Goal: Browse casually: Explore the website without a specific task or goal

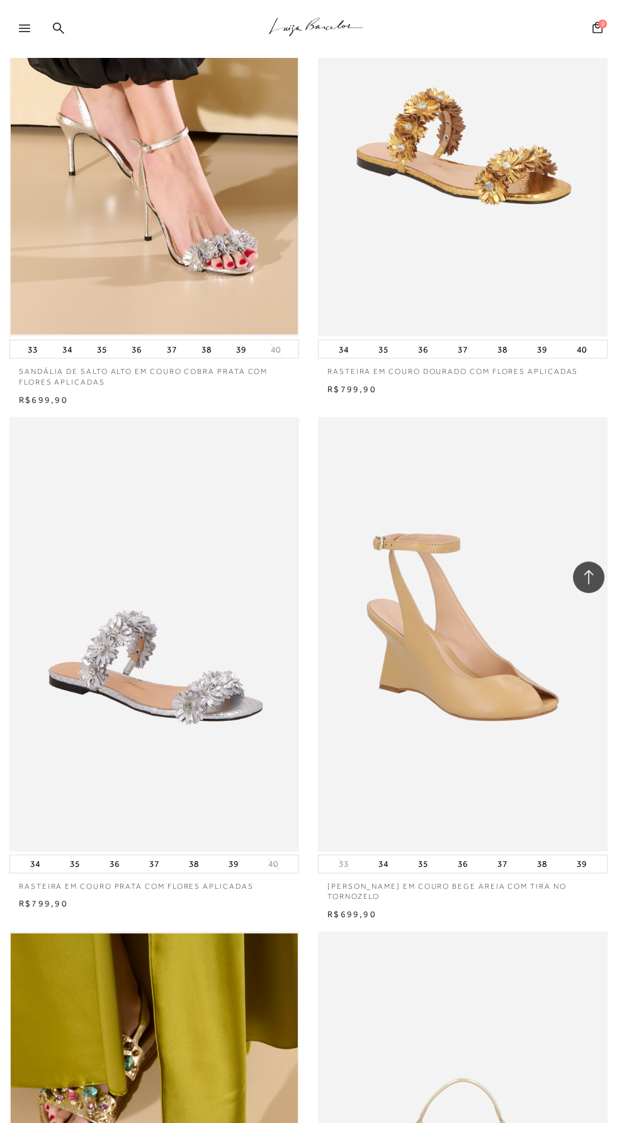
scroll to position [3243, 0]
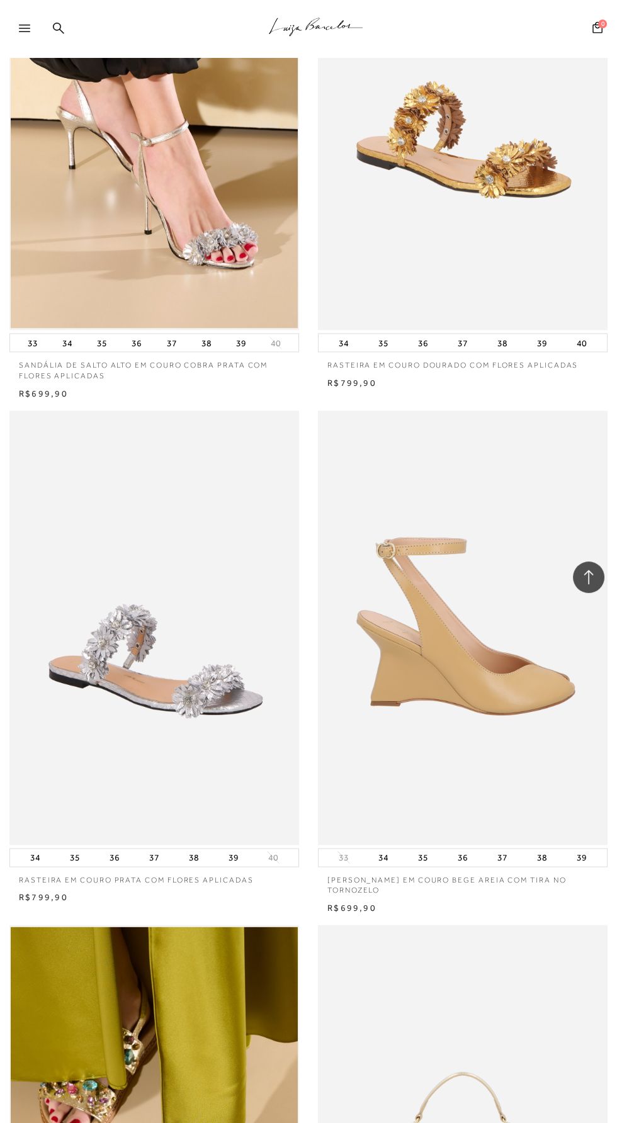
click at [462, 665] on img at bounding box center [463, 628] width 288 height 434
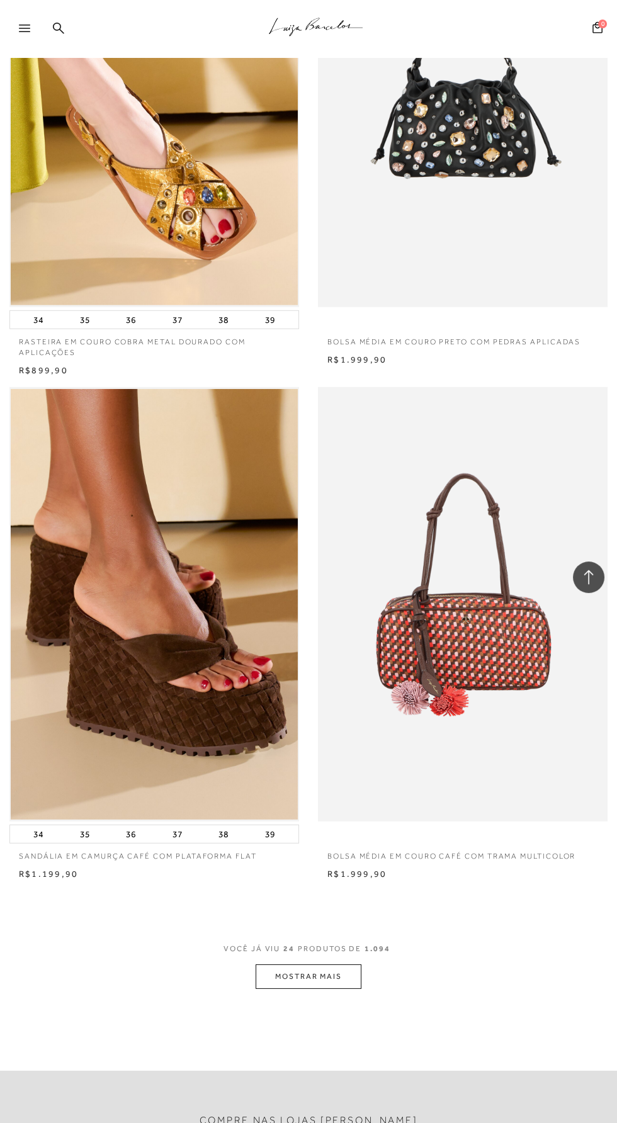
scroll to position [5325, 0]
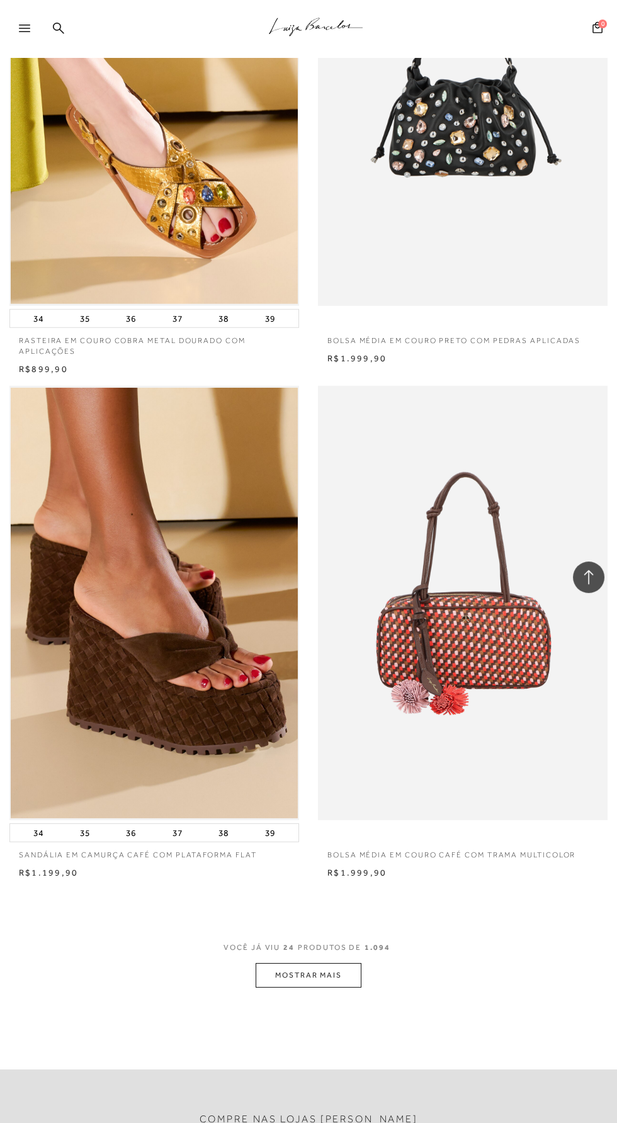
click at [313, 978] on button "MOSTRAR MAIS" at bounding box center [309, 975] width 106 height 25
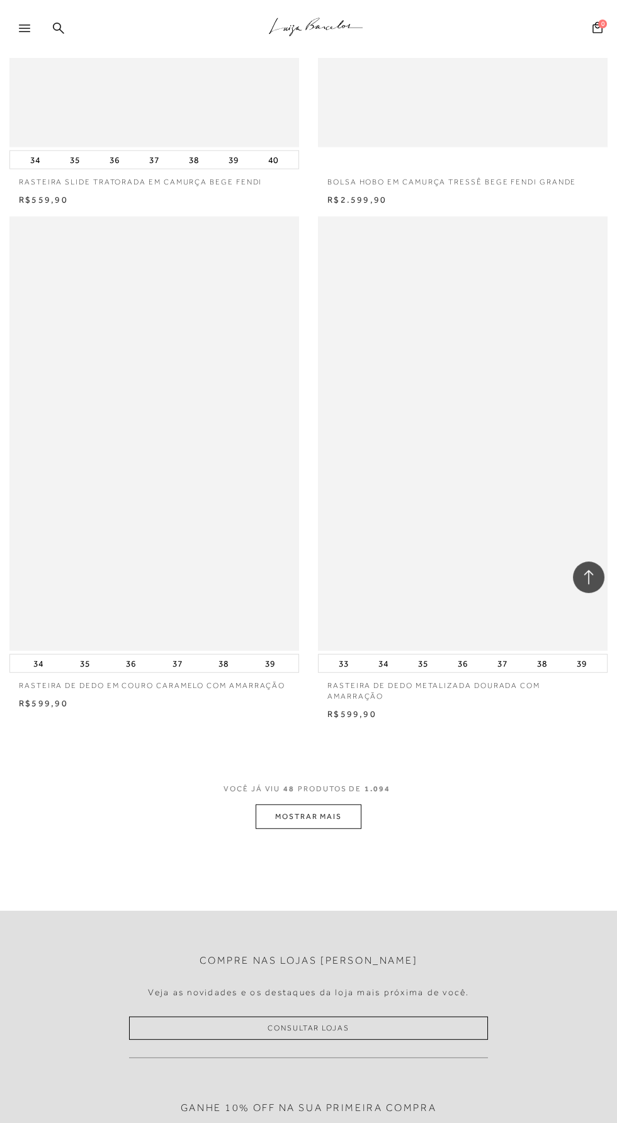
scroll to position [11628, 0]
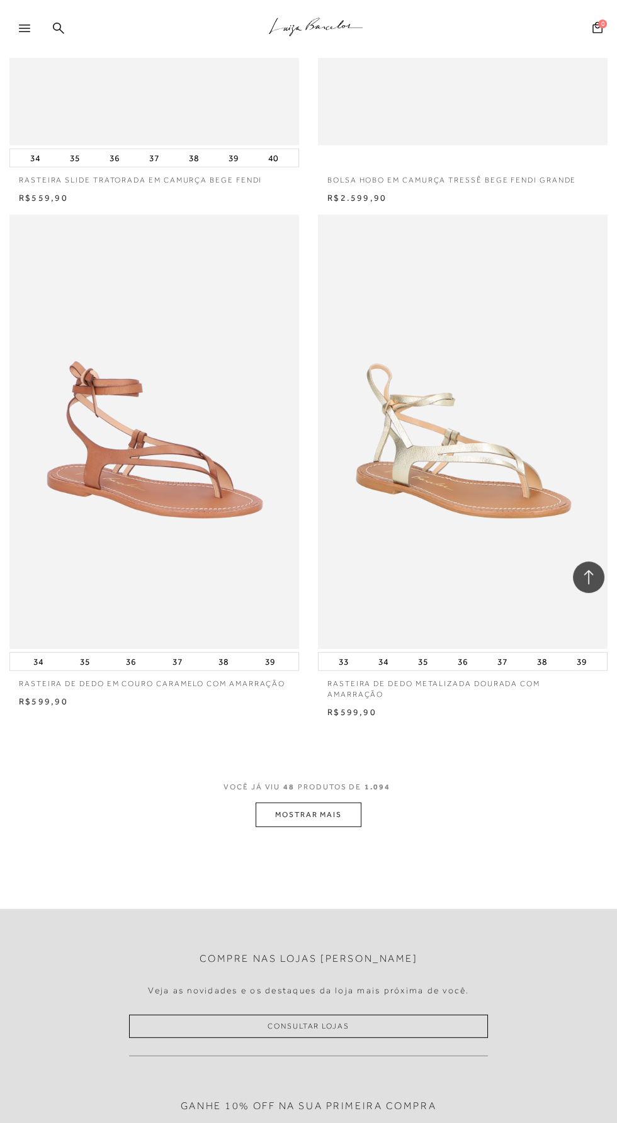
click at [302, 813] on button "MOSTRAR MAIS" at bounding box center [309, 815] width 106 height 25
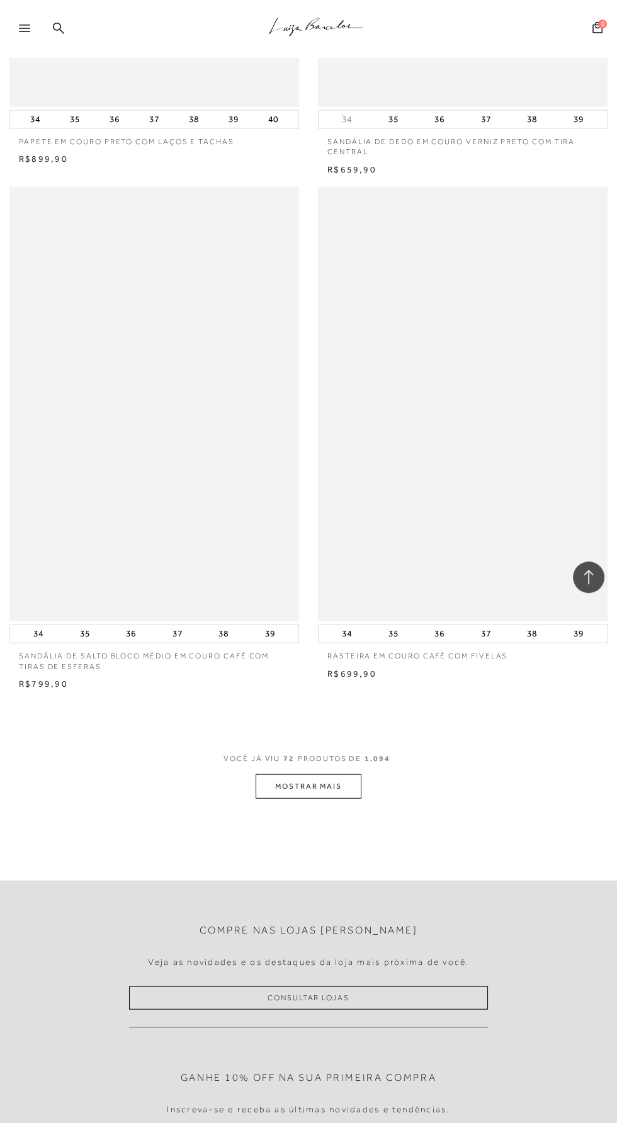
scroll to position [17837, 0]
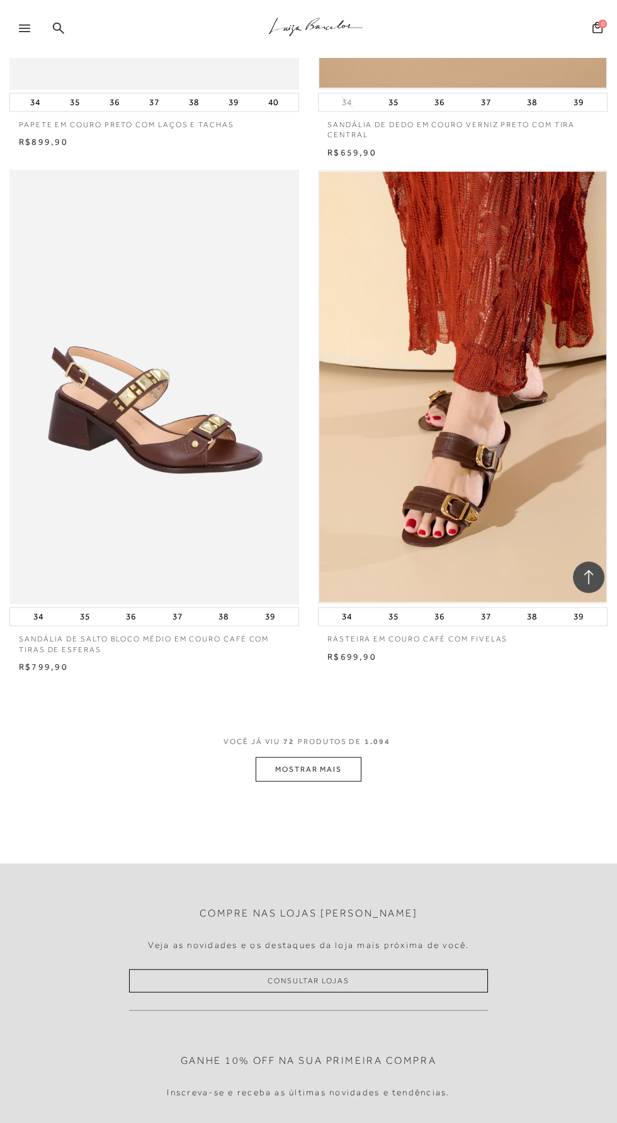
click at [304, 768] on button "MOSTRAR MAIS" at bounding box center [309, 769] width 106 height 25
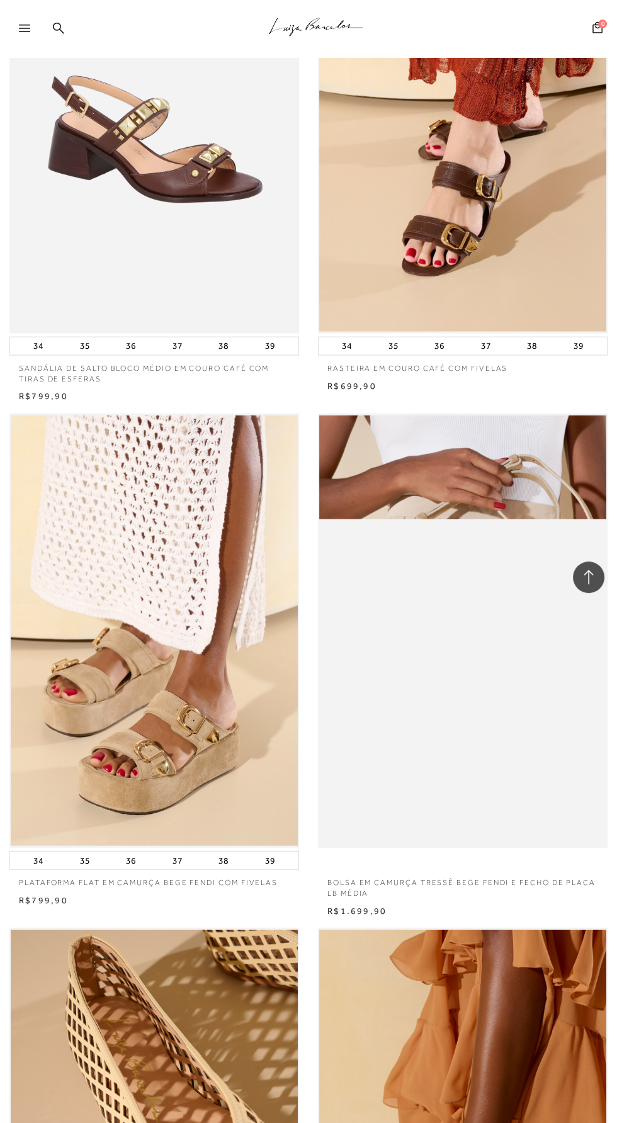
scroll to position [18124, 0]
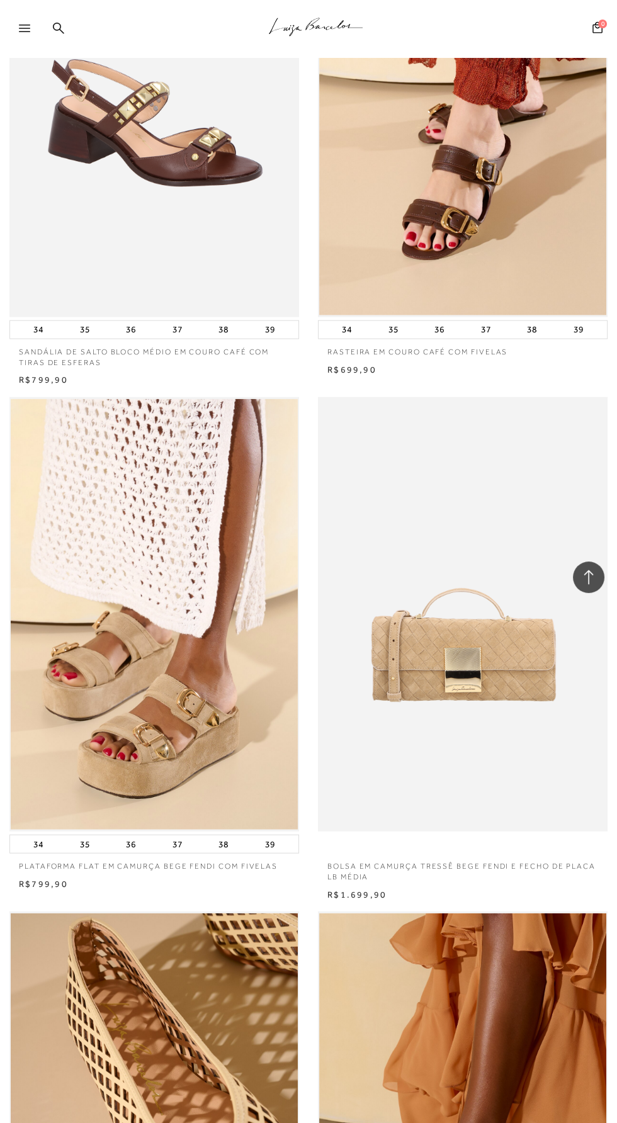
click at [504, 682] on img at bounding box center [463, 614] width 288 height 434
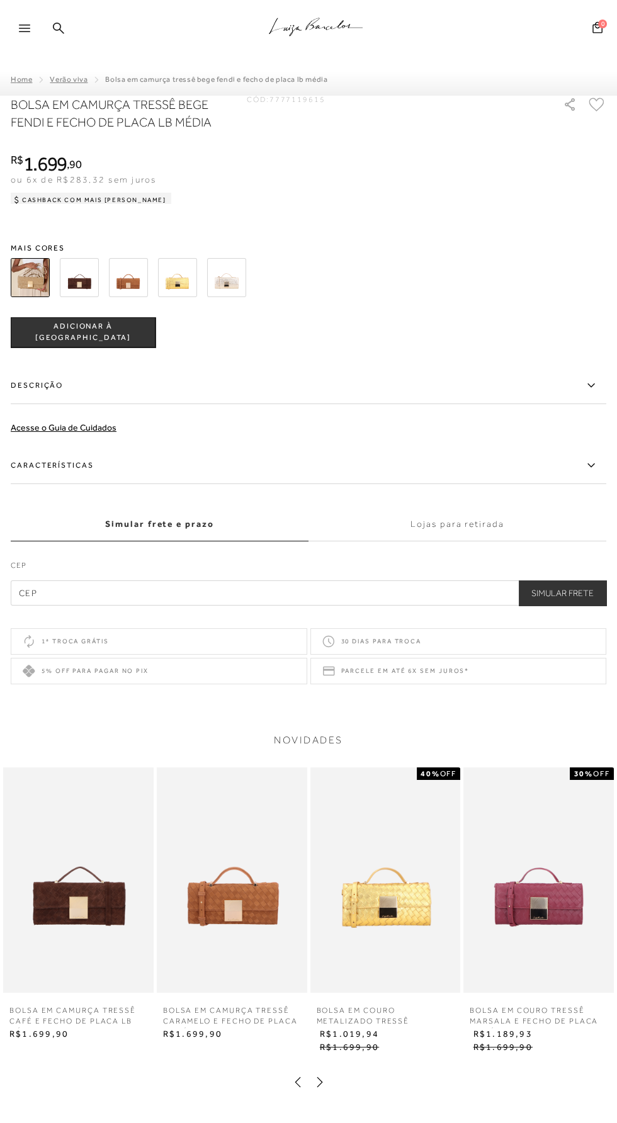
click at [563, 922] on img at bounding box center [538, 880] width 150 height 225
